Goal: Information Seeking & Learning: Get advice/opinions

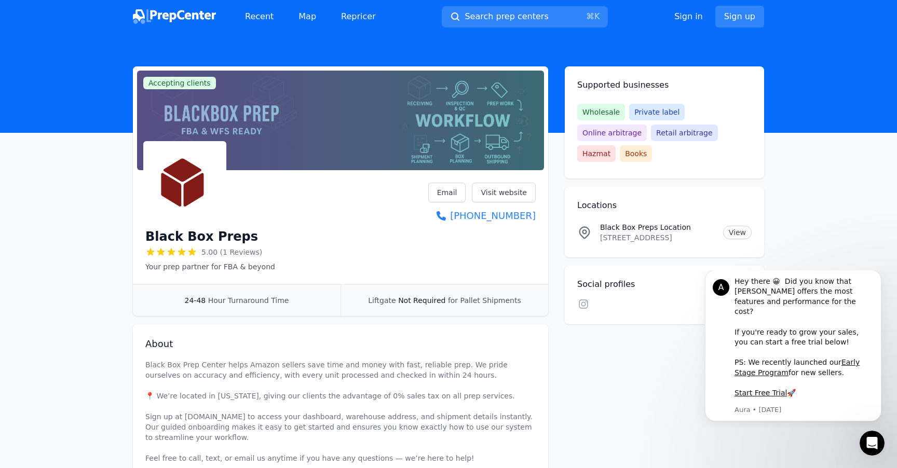
click at [160, 249] on icon at bounding box center [161, 251] width 8 height 7
click at [231, 249] on span "5.00 (1 Reviews)" at bounding box center [231, 252] width 61 height 10
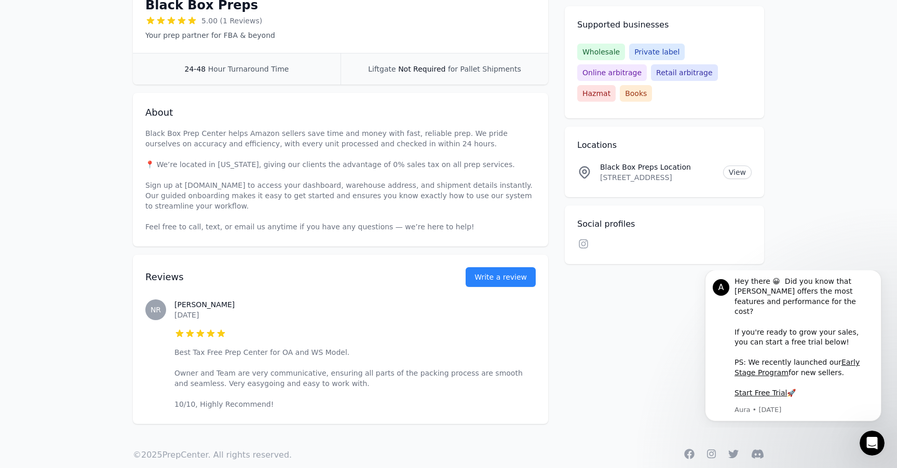
scroll to position [250, 0]
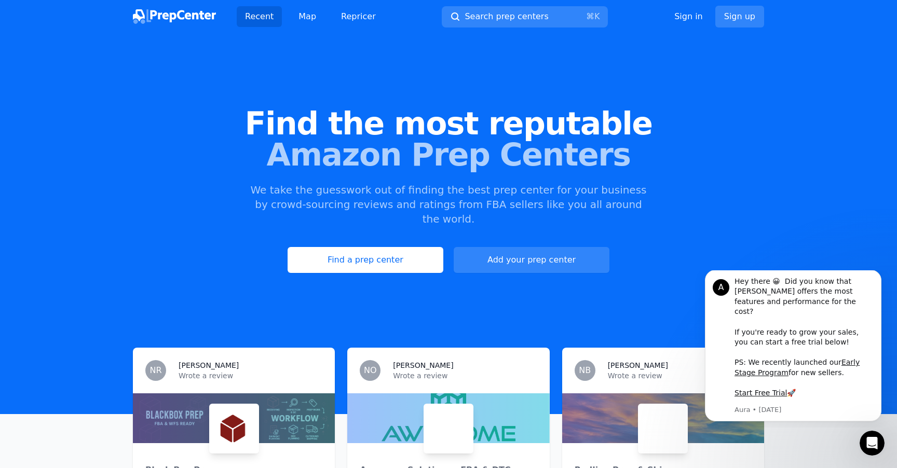
scroll to position [324, 0]
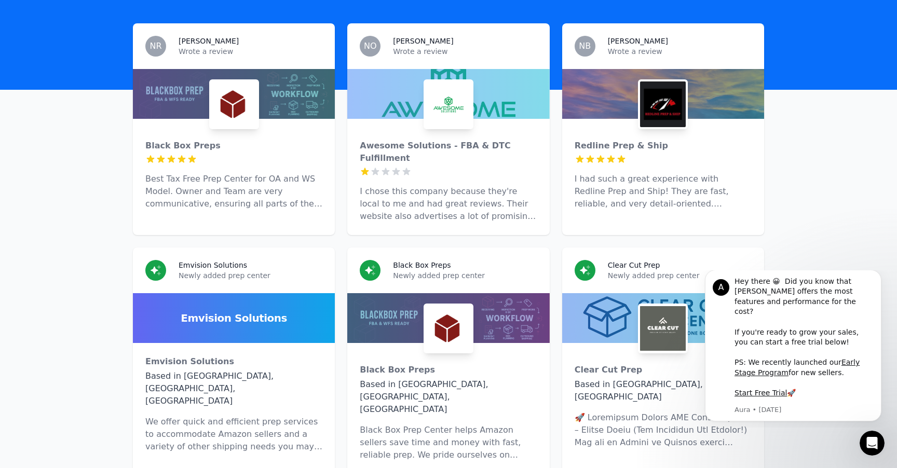
click at [375, 168] on icon at bounding box center [376, 171] width 8 height 7
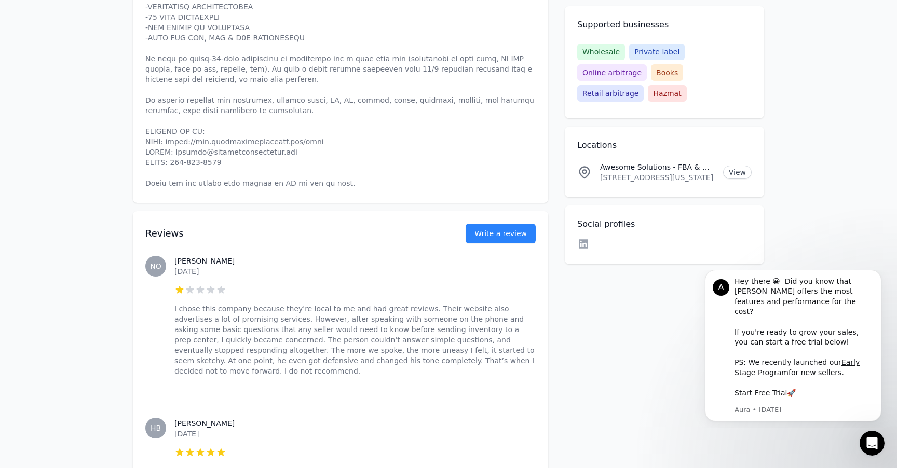
scroll to position [460, 0]
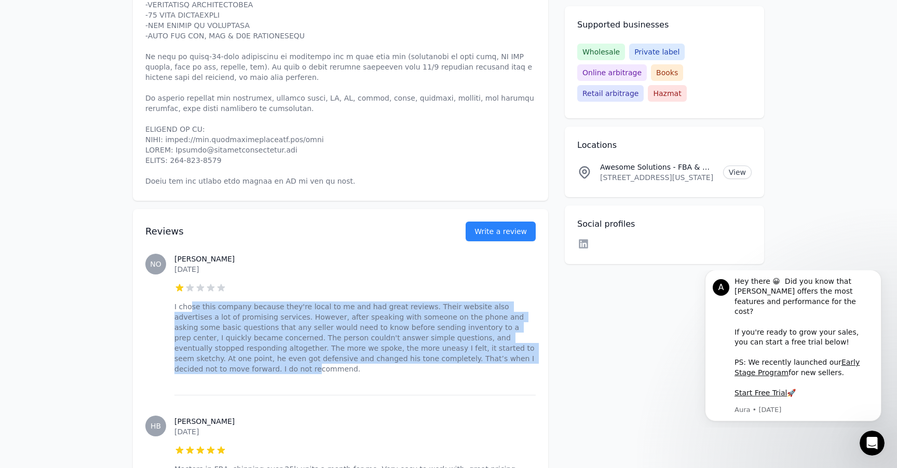
drag, startPoint x: 192, startPoint y: 289, endPoint x: 469, endPoint y: 346, distance: 283.0
click at [469, 346] on p "I chose this company because they're local to me and had great reviews. Their w…" at bounding box center [354, 338] width 361 height 73
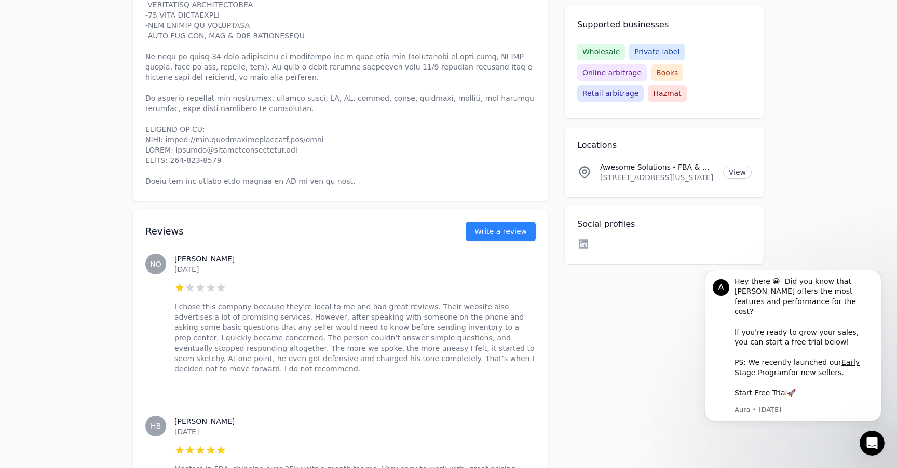
click at [188, 265] on time "[DATE]" at bounding box center [186, 269] width 24 height 8
click at [184, 254] on h3 "Nancy O." at bounding box center [354, 259] width 361 height 10
click at [150, 261] on span "NO" at bounding box center [155, 264] width 11 height 7
click at [187, 254] on h3 "Nancy O." at bounding box center [354, 259] width 361 height 10
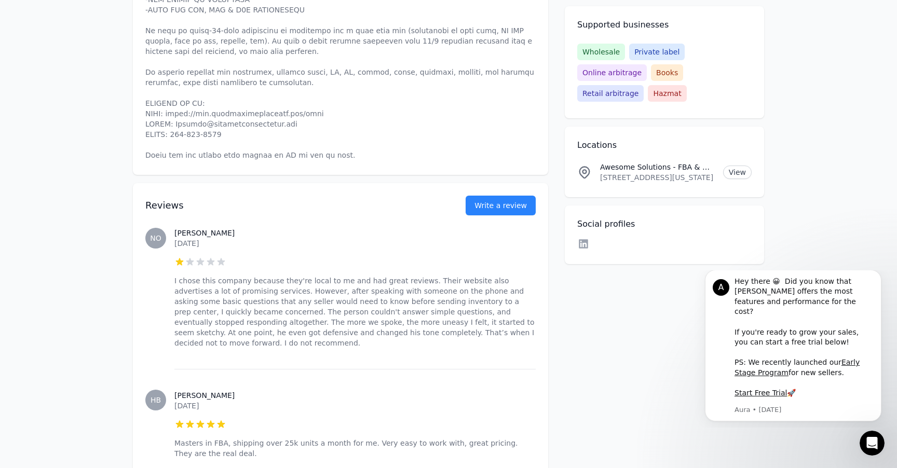
scroll to position [488, 0]
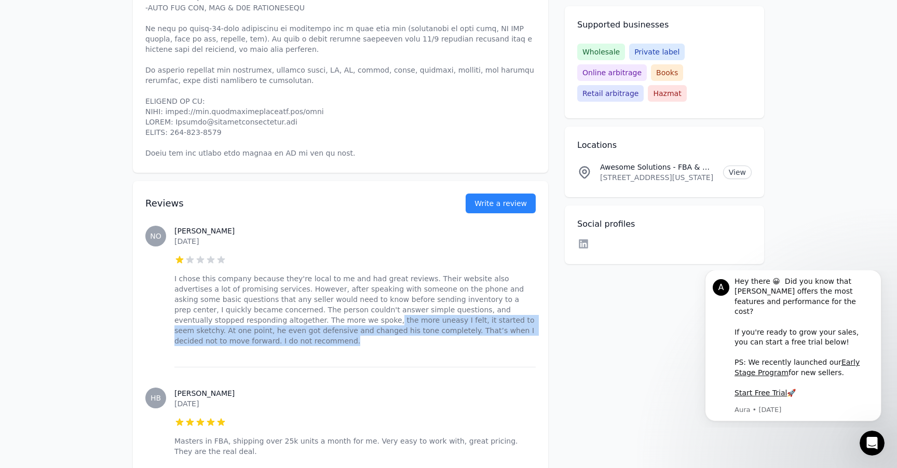
drag, startPoint x: 241, startPoint y: 301, endPoint x: 390, endPoint y: 323, distance: 150.0
click at [390, 323] on div "Nancy O. September 15, 2025 1 out of 5 stars I chose this company because they'…" at bounding box center [354, 286] width 361 height 162
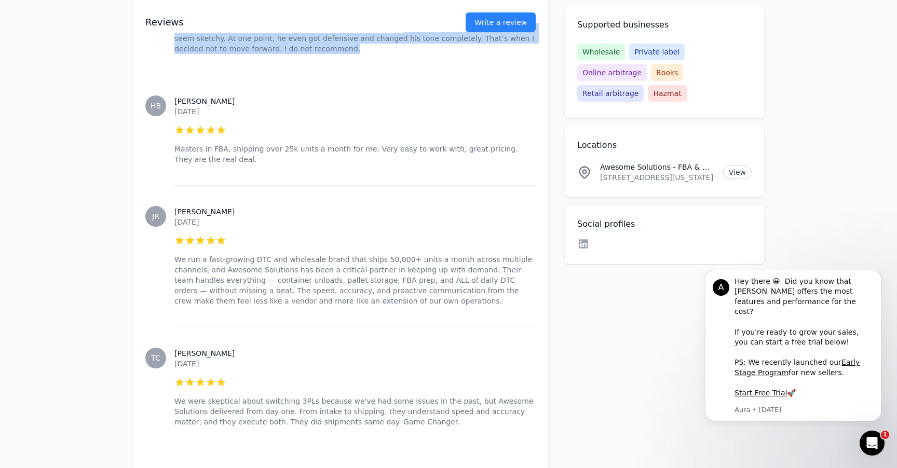
scroll to position [0, 0]
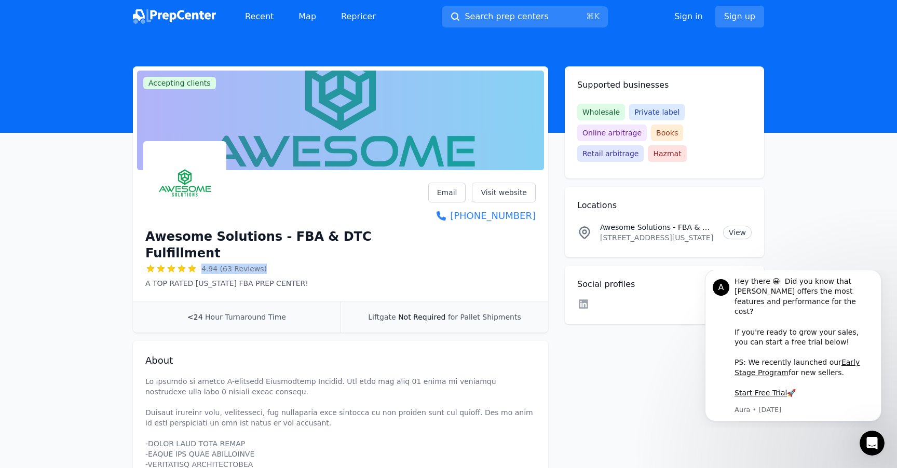
drag, startPoint x: 202, startPoint y: 252, endPoint x: 270, endPoint y: 251, distance: 68.5
click at [270, 264] on div "4.94 (63 Reviews)" at bounding box center [286, 269] width 283 height 10
click at [258, 264] on span "4.94 (63 Reviews)" at bounding box center [233, 269] width 65 height 10
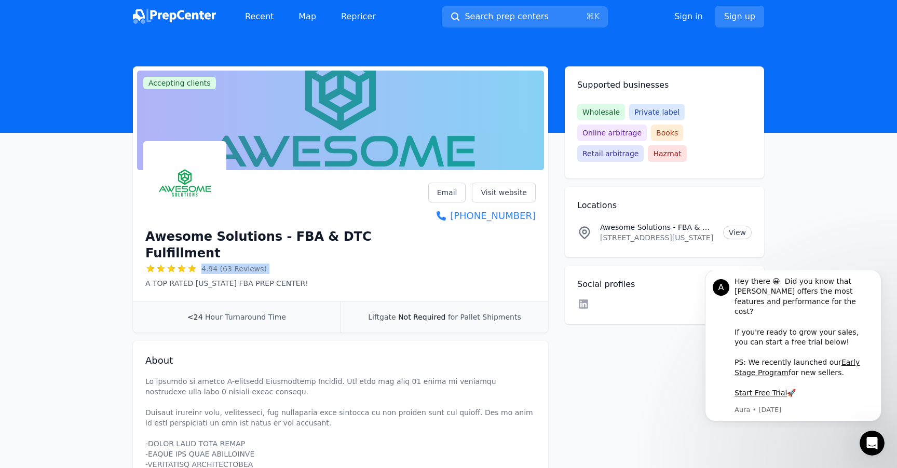
click at [258, 264] on span "4.94 (63 Reviews)" at bounding box center [233, 269] width 65 height 10
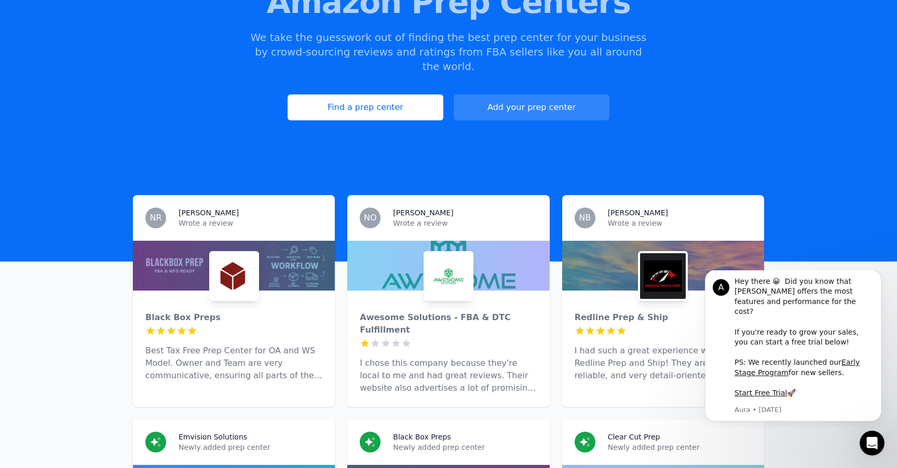
scroll to position [151, 0]
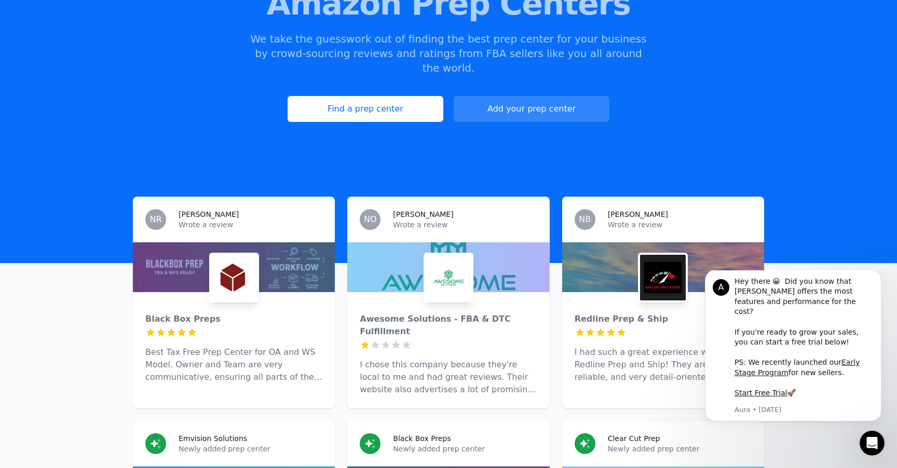
click at [624, 272] on div at bounding box center [663, 267] width 202 height 50
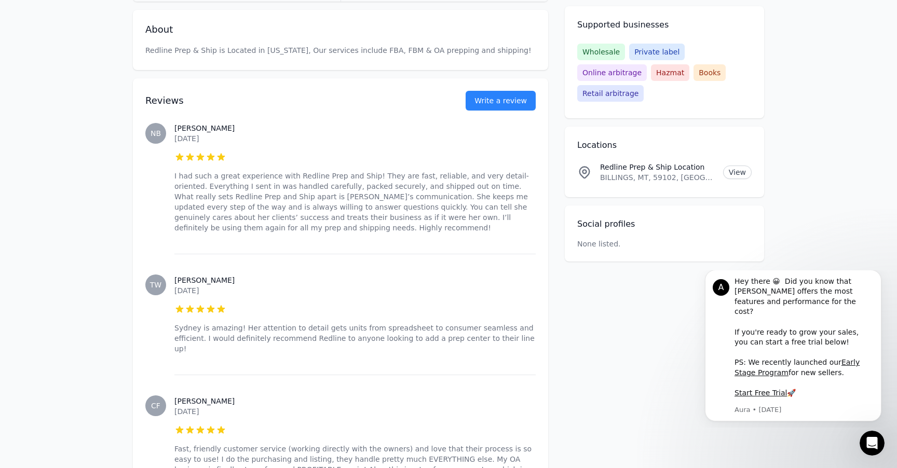
scroll to position [316, 0]
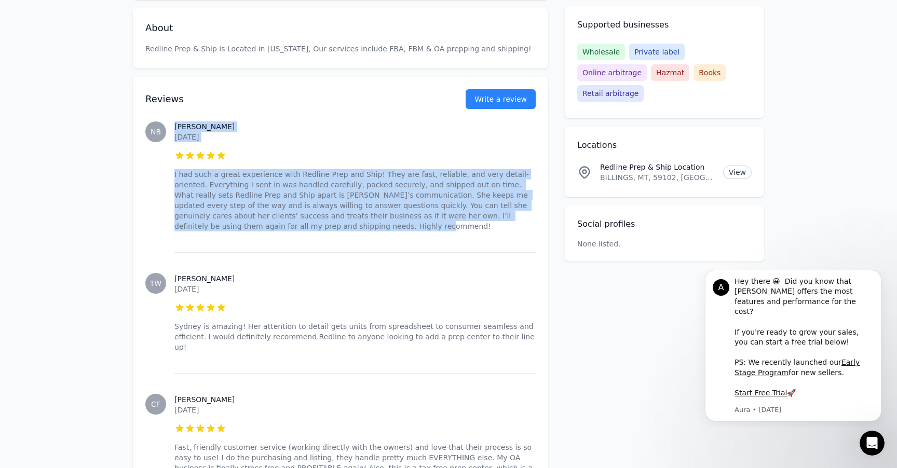
drag, startPoint x: 169, startPoint y: 174, endPoint x: 307, endPoint y: 235, distance: 151.5
click at [307, 235] on div "NB Natalie B. September 15, 2025 5 out of 5 stars I had such a great experience…" at bounding box center [340, 177] width 390 height 152
click at [307, 235] on div "Natalie B. September 15, 2025 5 out of 5 stars I had such a great experience wi…" at bounding box center [354, 177] width 361 height 152
drag, startPoint x: 292, startPoint y: 233, endPoint x: 148, endPoint y: 166, distance: 159.3
click at [148, 166] on div "NB Natalie B. September 15, 2025 5 out of 5 stars I had such a great experience…" at bounding box center [340, 177] width 390 height 152
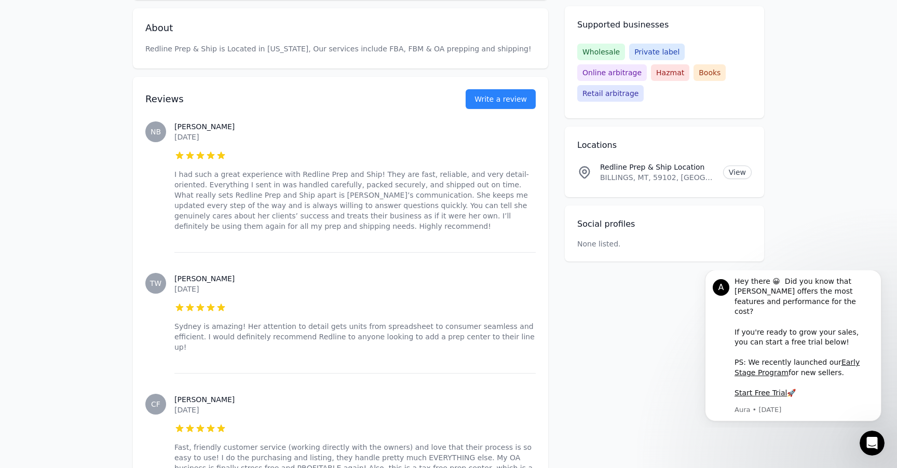
click at [269, 339] on p "Sydney is amazing! Her attention to detail gets units from spreadsheet to consu…" at bounding box center [354, 336] width 361 height 31
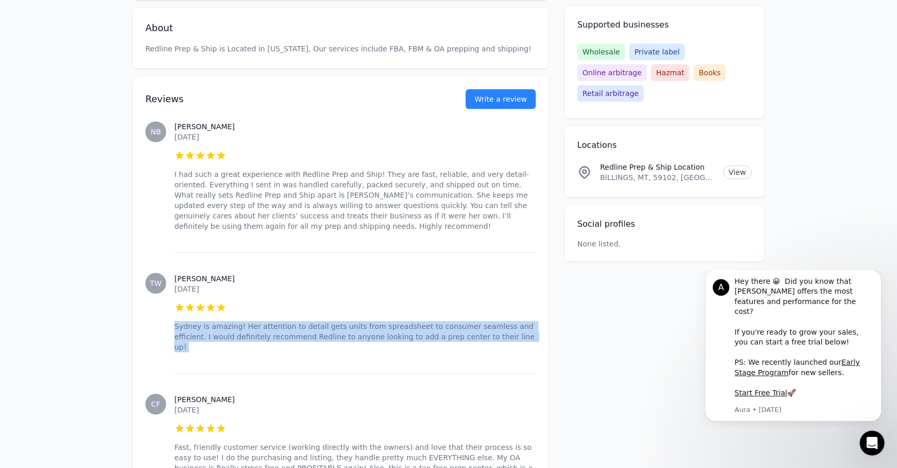
click at [269, 339] on p "Sydney is amazing! Her attention to detail gets units from spreadsheet to consu…" at bounding box center [354, 336] width 361 height 31
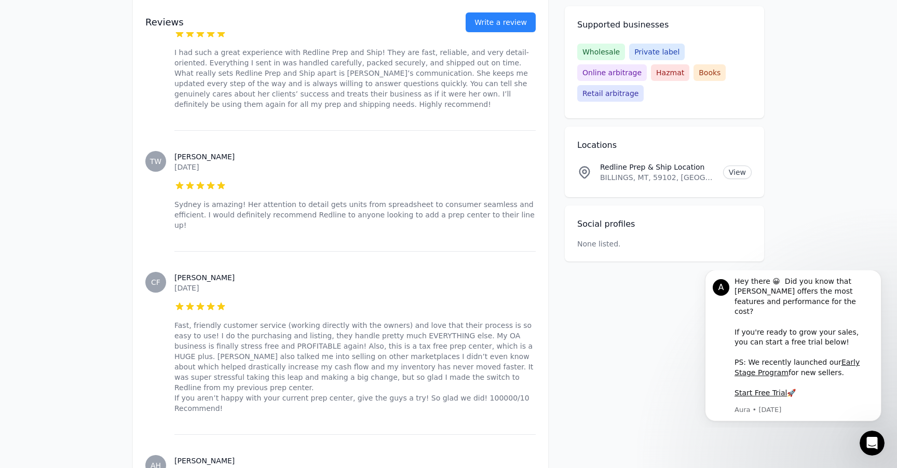
click at [220, 342] on p "Fast, friendly customer service (working directly with the owners) and love tha…" at bounding box center [354, 366] width 361 height 93
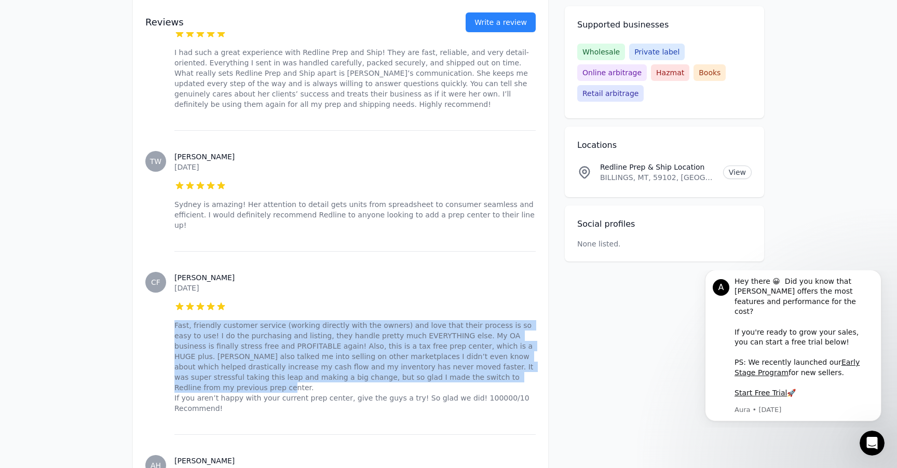
click at [220, 342] on p "Fast, friendly customer service (working directly with the owners) and love tha…" at bounding box center [354, 366] width 361 height 93
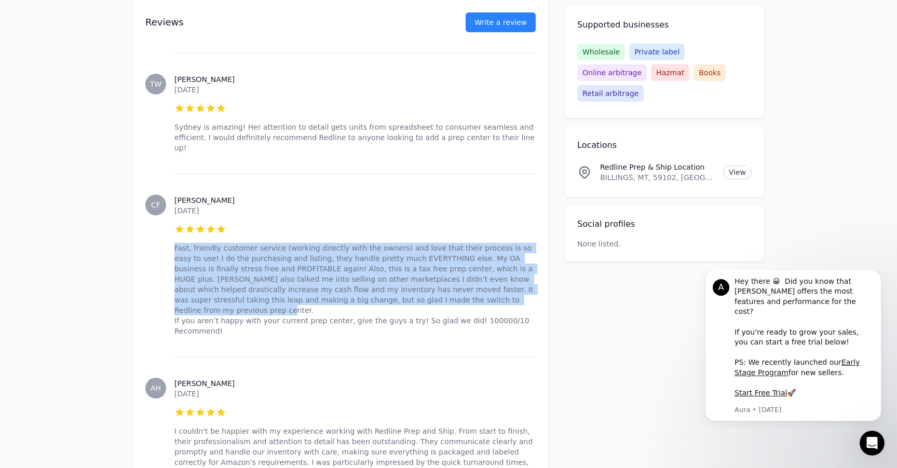
scroll to position [592, 0]
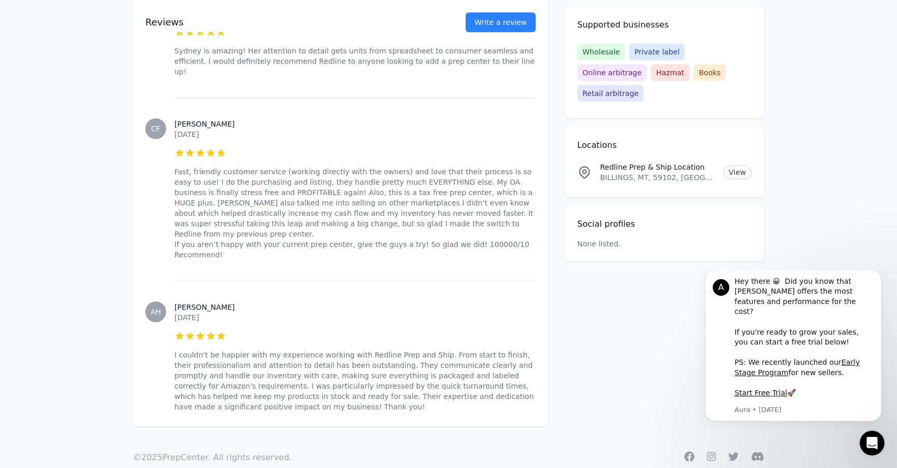
click at [250, 350] on p "I couldn't be happier with my experience working with Redline Prep and Ship. Fr…" at bounding box center [354, 381] width 361 height 62
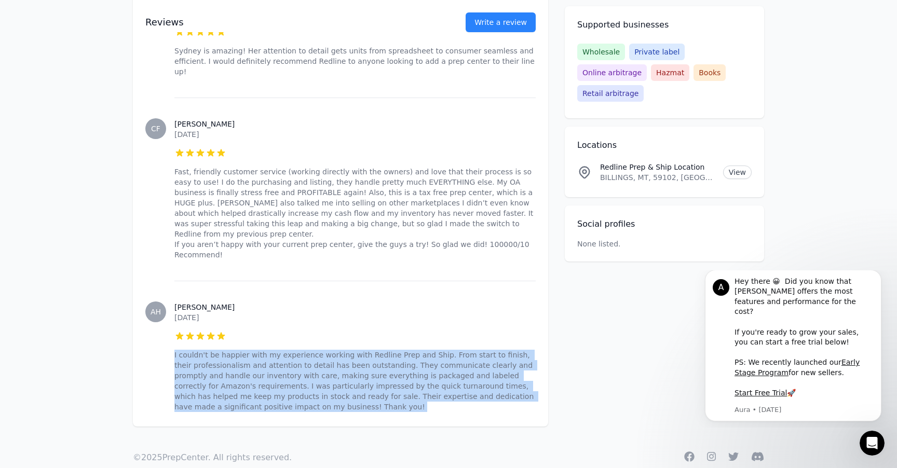
click at [250, 350] on p "I couldn't be happier with my experience working with Redline Prep and Ship. Fr…" at bounding box center [354, 381] width 361 height 62
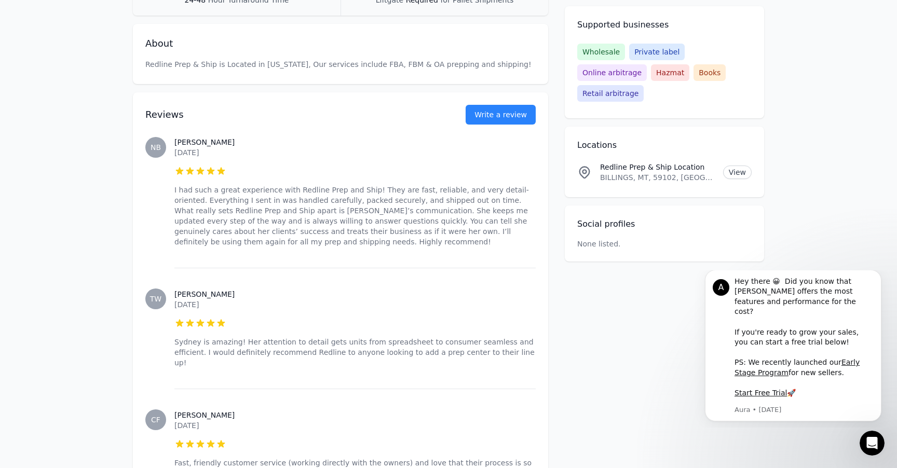
scroll to position [278, 0]
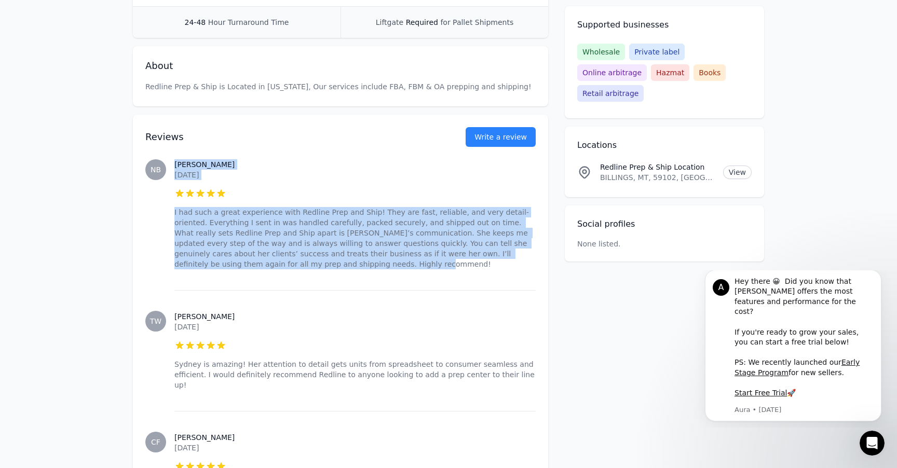
drag, startPoint x: 168, startPoint y: 209, endPoint x: 292, endPoint y: 276, distance: 141.2
click at [292, 276] on div "NB Natalie B. September 15, 2025 5 out of 5 stars I had such a great experience…" at bounding box center [340, 215] width 390 height 152
click at [292, 276] on div "Natalie B. September 15, 2025 5 out of 5 stars I had such a great experience wi…" at bounding box center [354, 215] width 361 height 152
drag, startPoint x: 292, startPoint y: 266, endPoint x: 121, endPoint y: 194, distance: 185.4
click at [121, 194] on div "Accepting clients Claim business Redline Prep & Ship 5.00 (4 Reviews) Sales Tax…" at bounding box center [448, 264] width 664 height 952
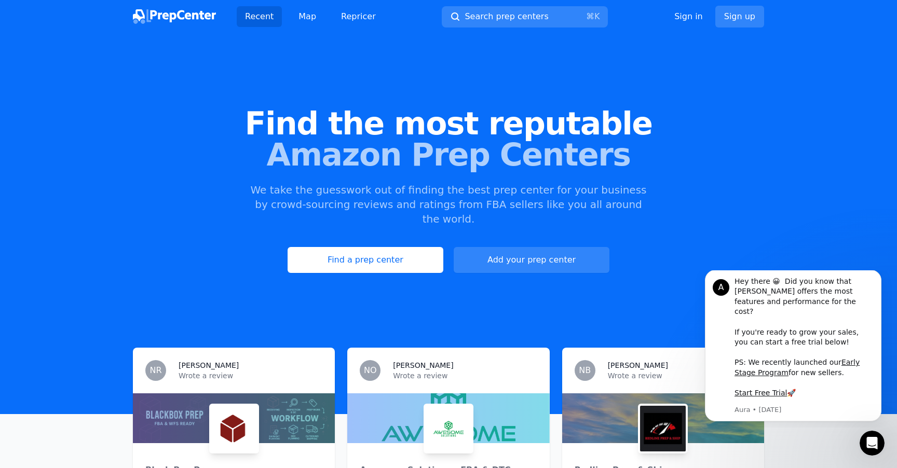
scroll to position [190, 0]
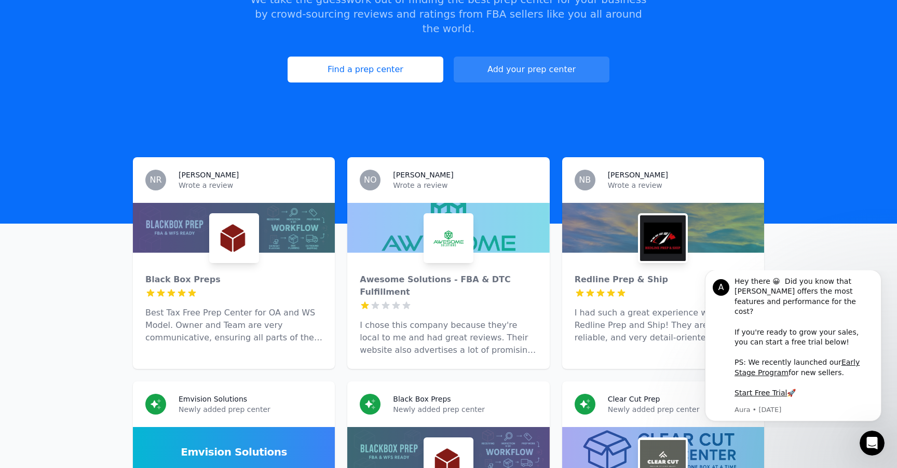
click at [188, 288] on icon at bounding box center [192, 293] width 10 height 10
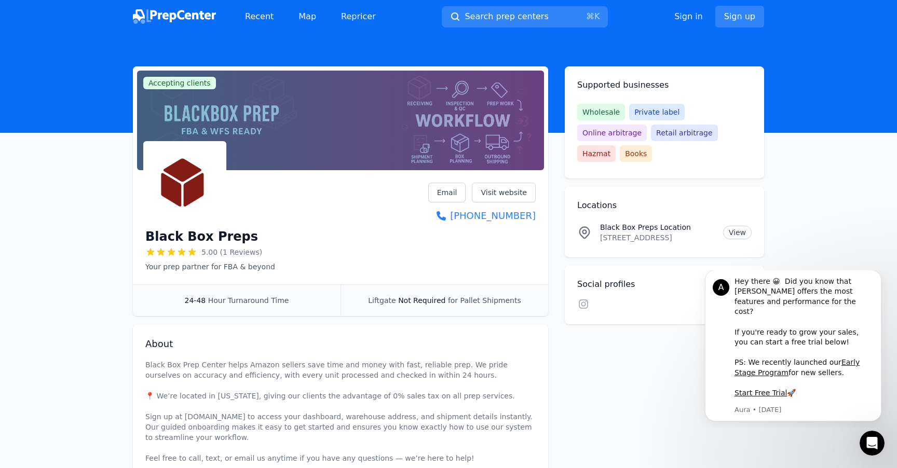
scroll to position [217, 0]
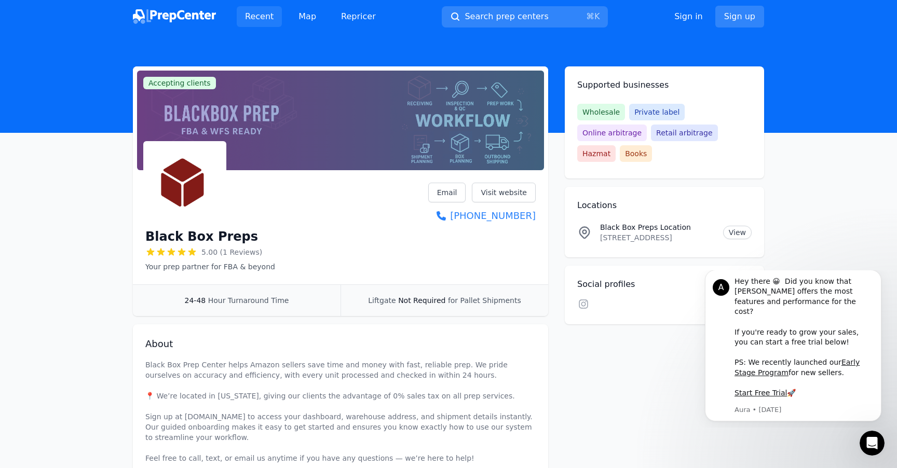
click at [244, 17] on link "Recent" at bounding box center [259, 16] width 45 height 21
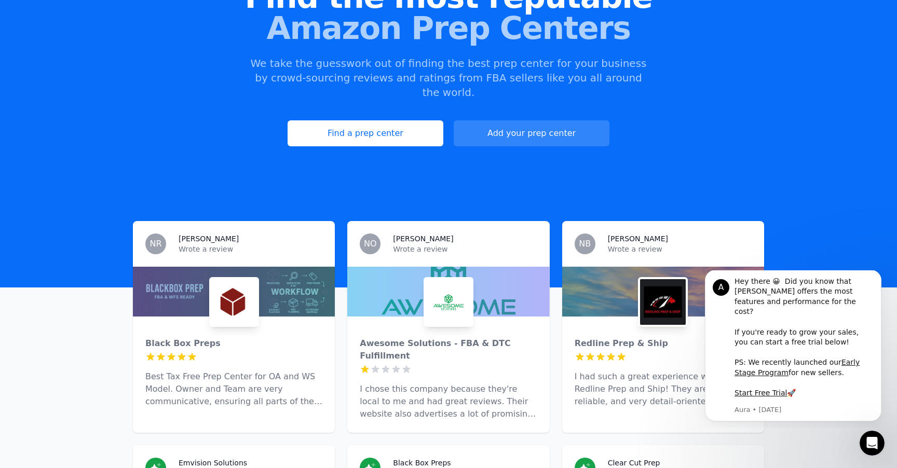
scroll to position [160, 0]
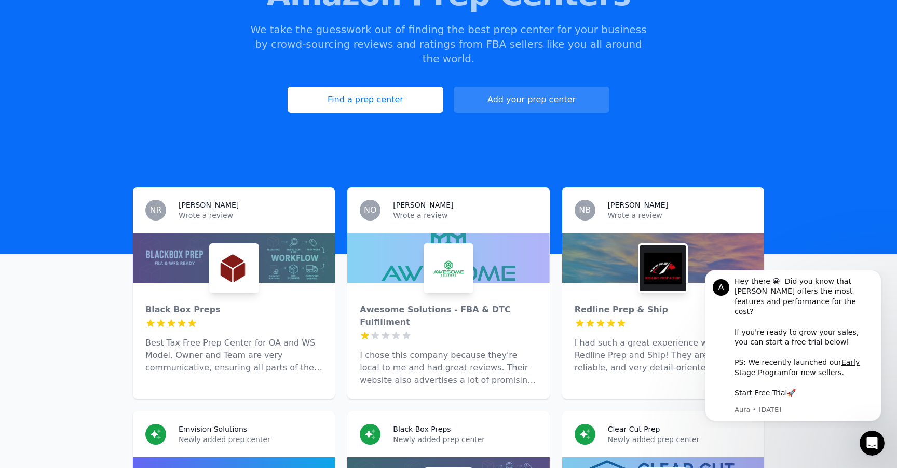
click at [258, 211] on div "NR Nicholas R. Wrote a review" at bounding box center [234, 210] width 202 height 46
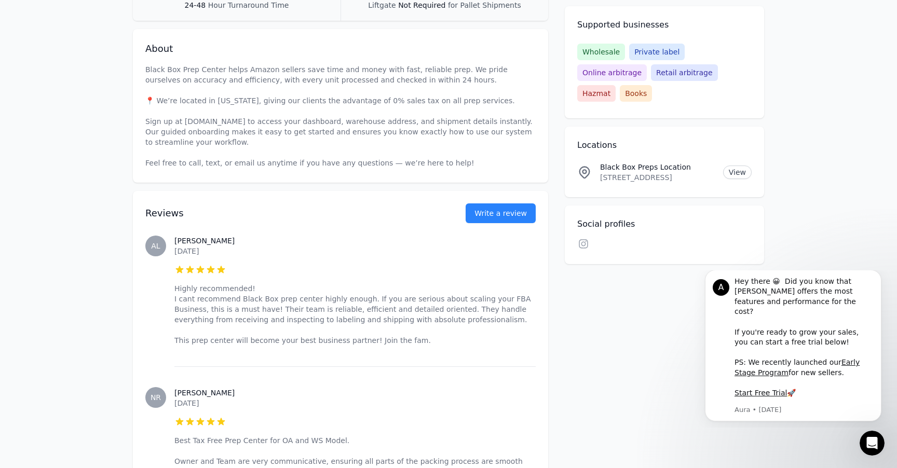
scroll to position [307, 0]
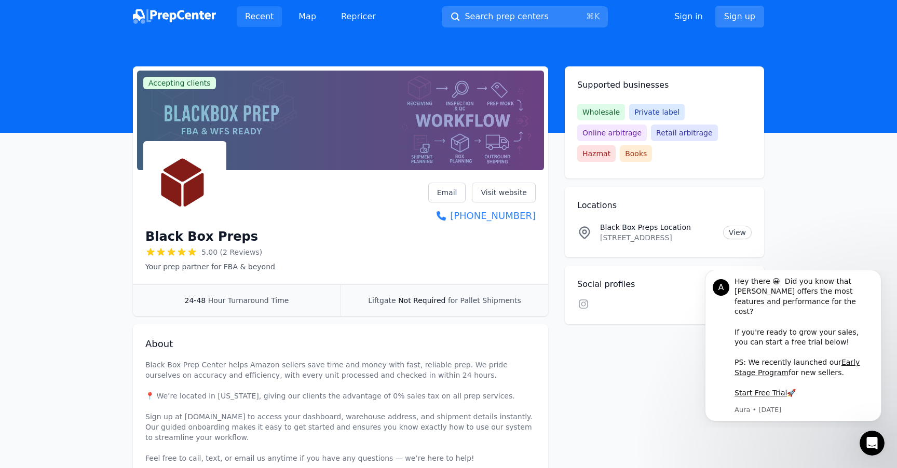
click at [262, 16] on link "Recent" at bounding box center [259, 16] width 45 height 21
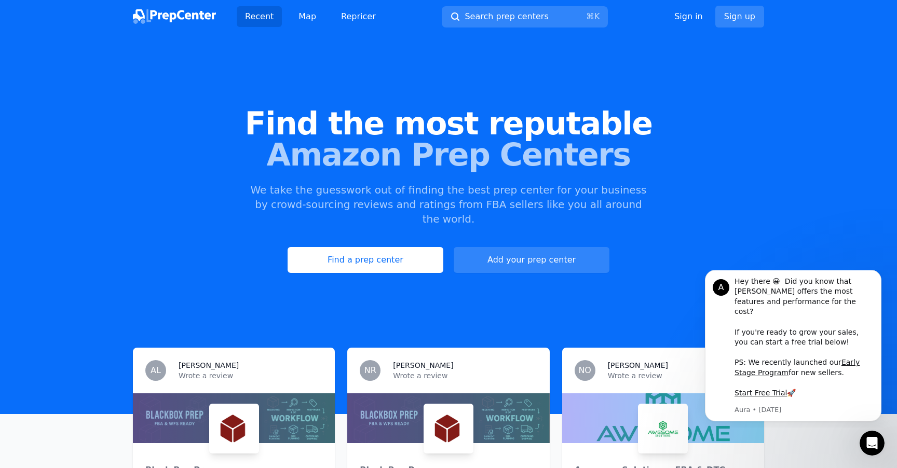
scroll to position [172, 0]
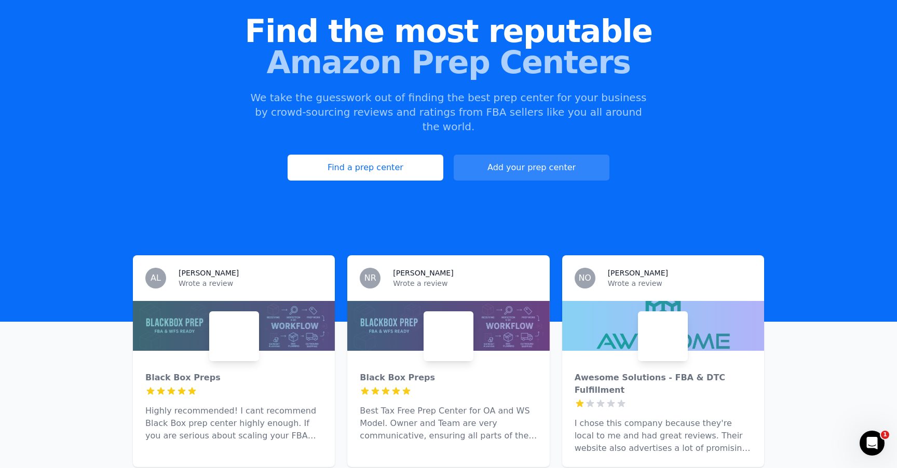
scroll to position [170, 0]
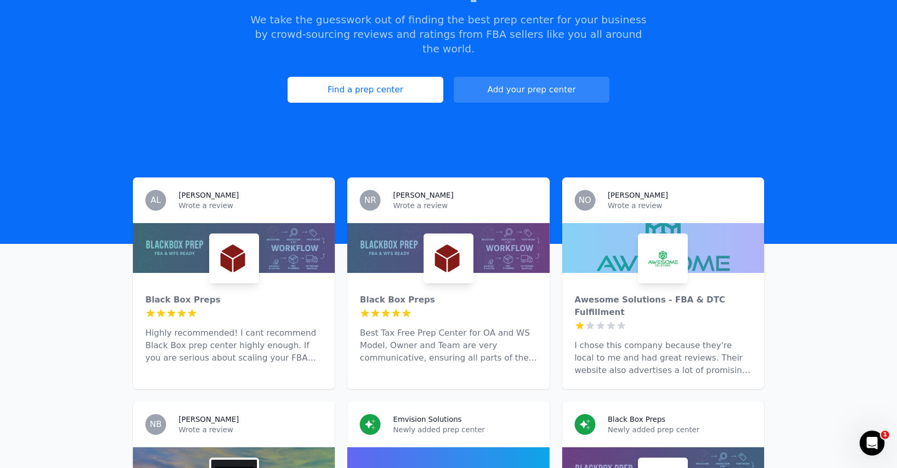
click at [202, 206] on div "AL Alex ward Wrote a review" at bounding box center [234, 200] width 202 height 46
